Goal: Information Seeking & Learning: Learn about a topic

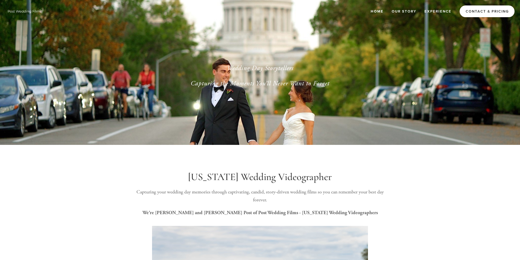
click at [488, 10] on link "Contact & Pricing" at bounding box center [487, 11] width 55 height 12
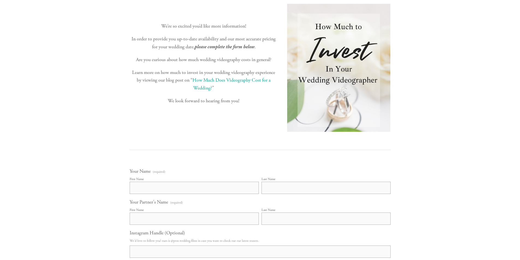
scroll to position [175, 0]
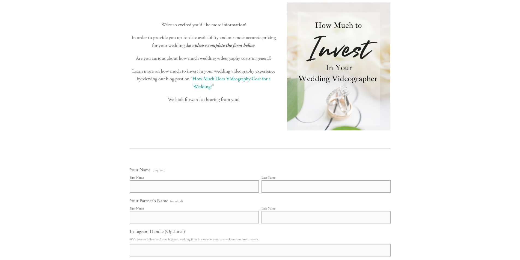
click at [207, 79] on link "How Much Does Videography Cost for a Wedding?" at bounding box center [232, 83] width 79 height 14
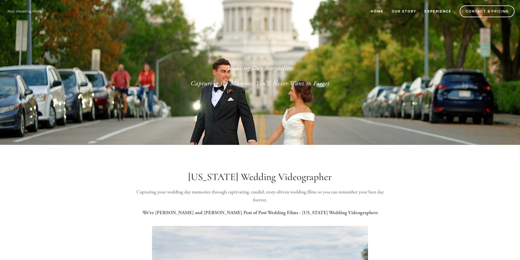
click at [443, 10] on link "Experience" at bounding box center [438, 11] width 34 height 9
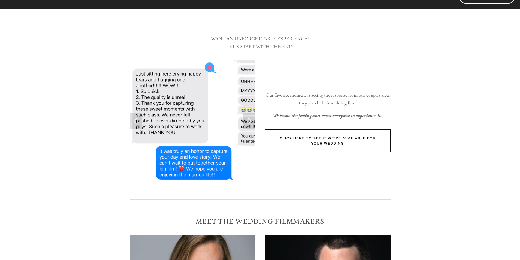
scroll to position [14, 0]
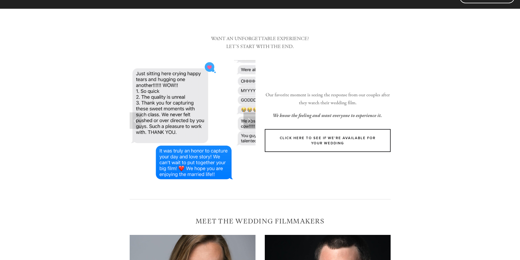
click at [248, 120] on link "Next Slide" at bounding box center [250, 121] width 12 height 16
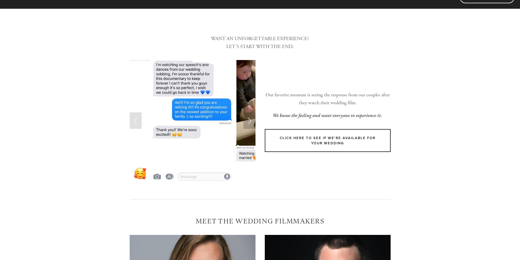
click at [248, 120] on link "Next Slide" at bounding box center [250, 121] width 12 height 16
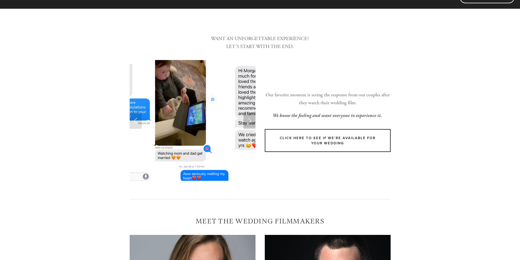
click at [248, 120] on link "Next Slide" at bounding box center [250, 121] width 12 height 16
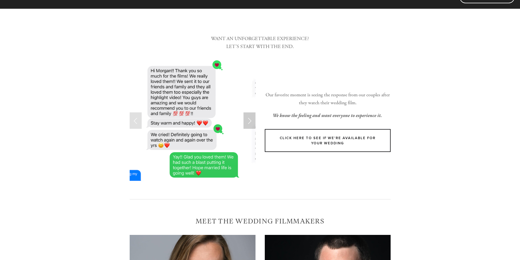
click at [248, 120] on link "Next Slide" at bounding box center [250, 121] width 12 height 16
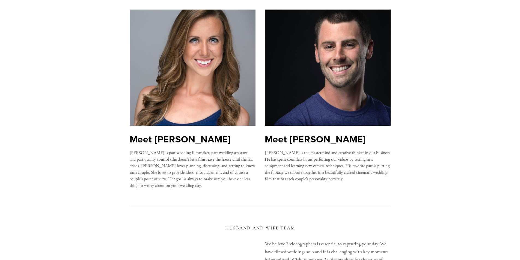
scroll to position [0, 0]
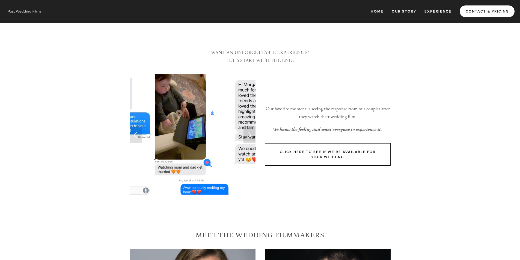
click at [480, 15] on link "Contact & Pricing" at bounding box center [487, 11] width 55 height 12
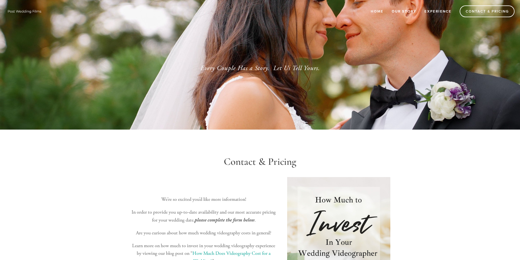
click at [402, 12] on link "Our Story" at bounding box center [405, 11] width 32 height 9
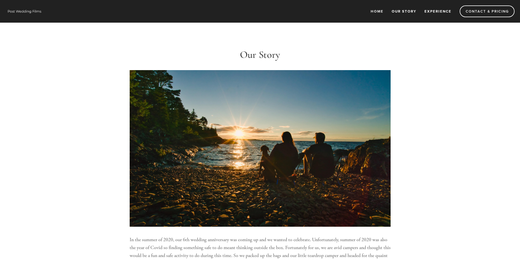
click at [438, 7] on link "Experience" at bounding box center [438, 11] width 34 height 9
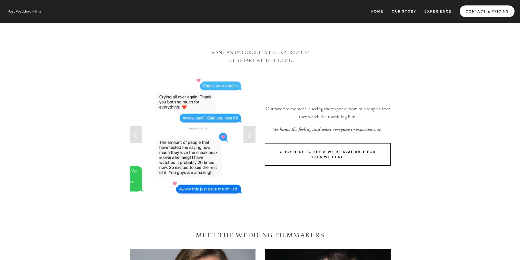
click at [479, 10] on link "Contact & Pricing" at bounding box center [487, 11] width 55 height 12
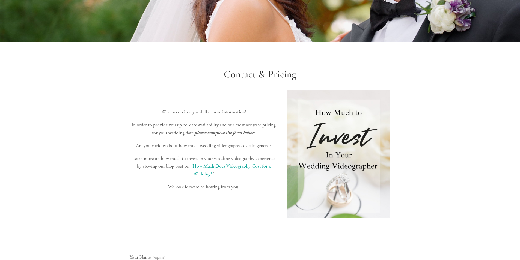
scroll to position [87, 0]
click at [245, 167] on link "How Much Does Videography Cost for a Wedding?" at bounding box center [232, 170] width 79 height 14
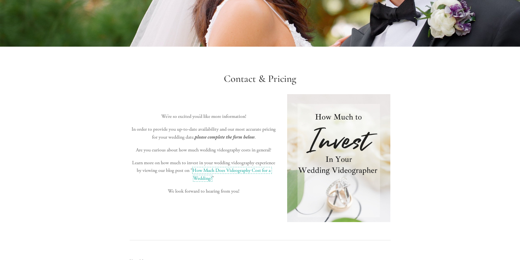
scroll to position [0, 0]
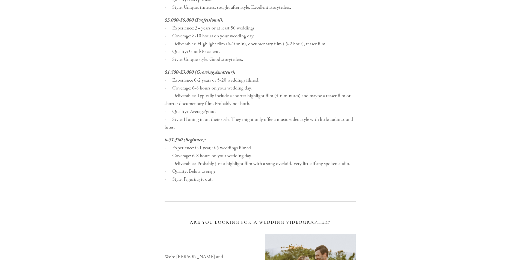
scroll to position [851, 0]
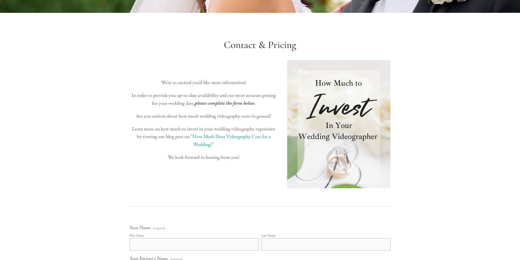
scroll to position [120, 0]
